Goal: Browse casually: Explore the website without a specific task or goal

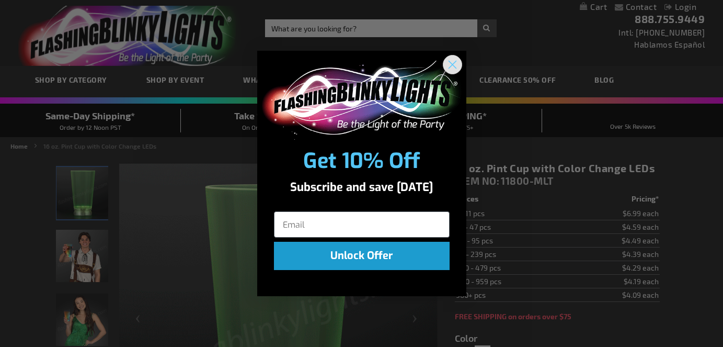
click at [452, 69] on circle "Close dialog" at bounding box center [451, 64] width 17 height 17
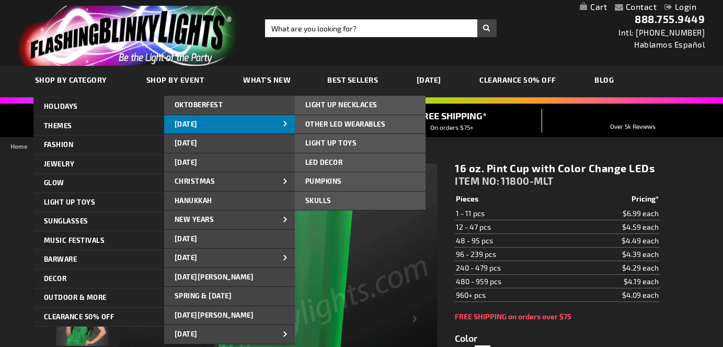
click at [187, 121] on span "[DATE]" at bounding box center [186, 124] width 23 height 8
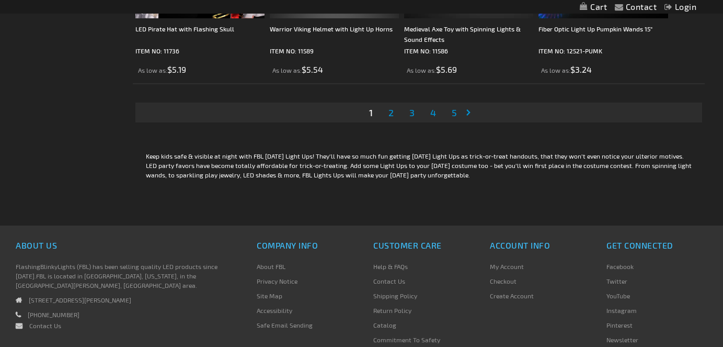
scroll to position [3227, 0]
click at [388, 116] on span "2" at bounding box center [390, 111] width 5 height 11
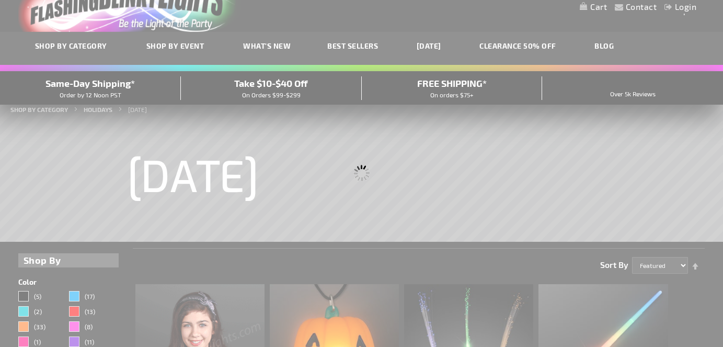
scroll to position [9, 0]
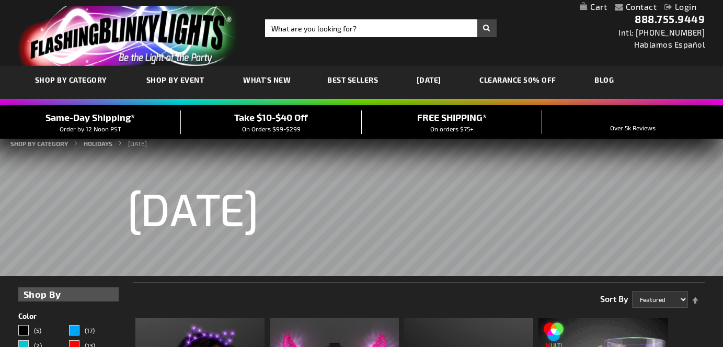
click at [556, 77] on link "CLEARANCE 50% OFF" at bounding box center [517, 79] width 93 height 35
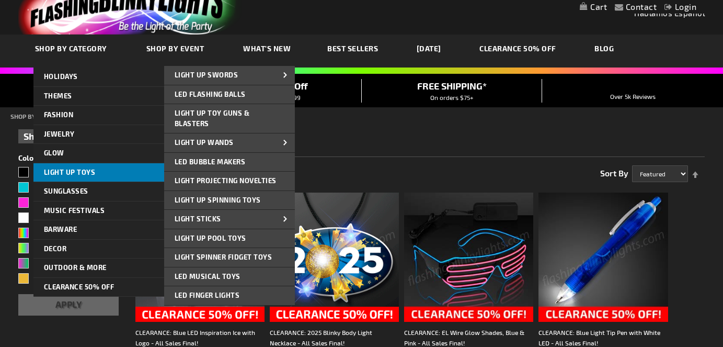
scroll to position [32, 0]
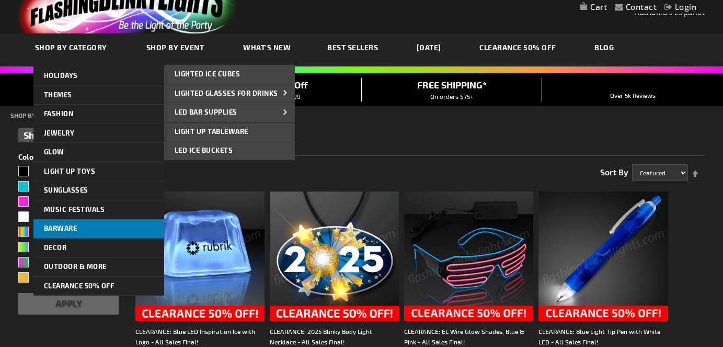
click at [138, 225] on link "Barware" at bounding box center [98, 228] width 131 height 19
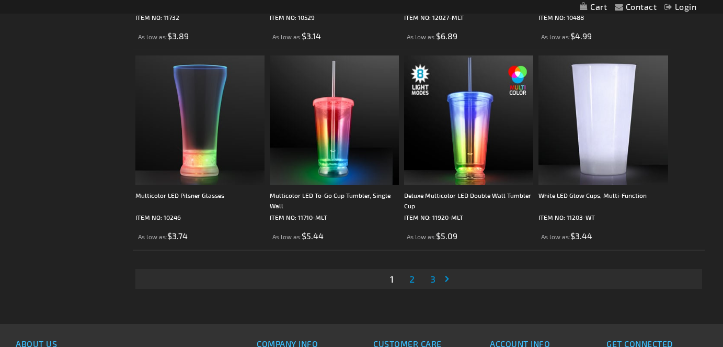
scroll to position [3069, 0]
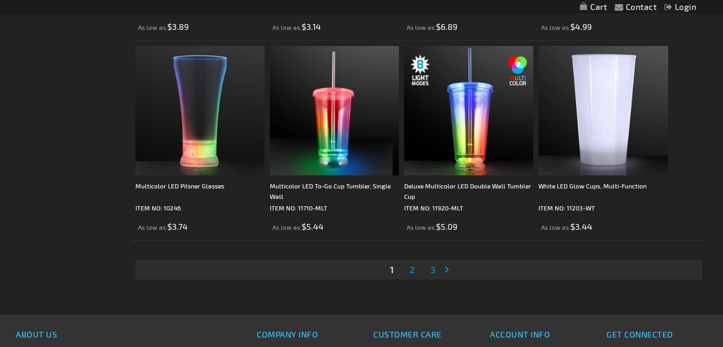
click at [415, 276] on link "Page 2" at bounding box center [411, 269] width 9 height 16
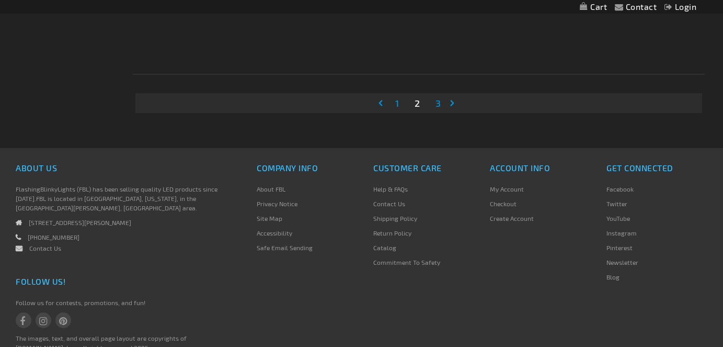
scroll to position [3158, 0]
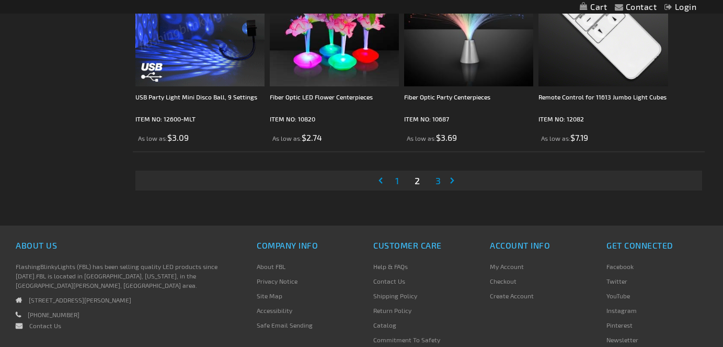
click at [442, 183] on link "Page 3" at bounding box center [437, 180] width 9 height 16
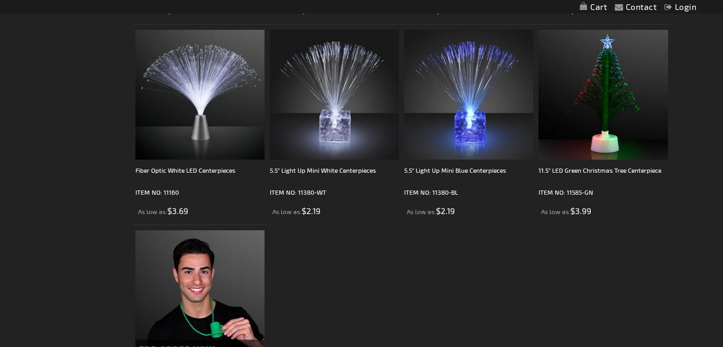
scroll to position [768, 0]
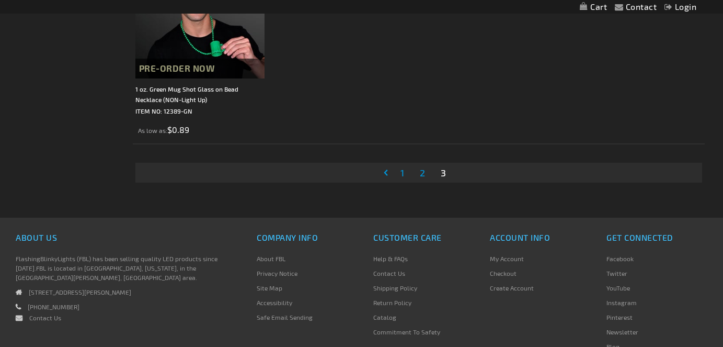
click at [400, 175] on span "1" at bounding box center [402, 172] width 4 height 11
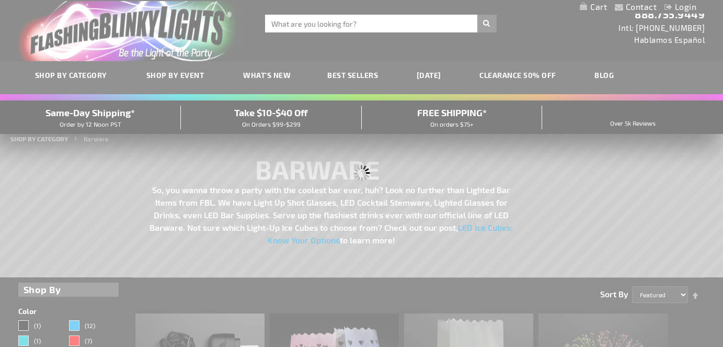
scroll to position [0, 0]
